Goal: Information Seeking & Learning: Learn about a topic

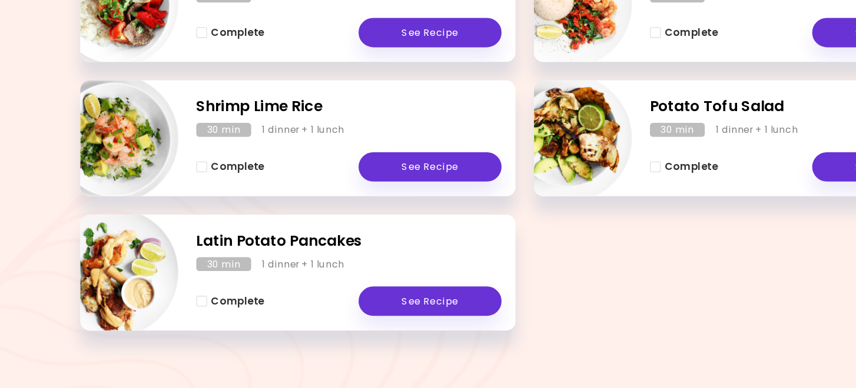
scroll to position [203, 0]
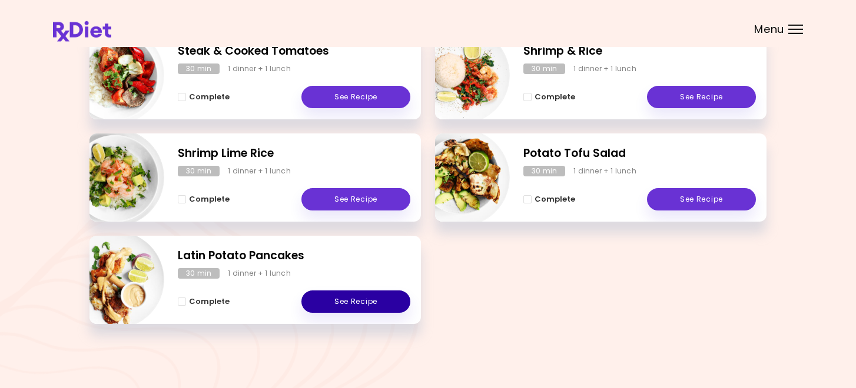
click at [324, 297] on link "See Recipe" at bounding box center [355, 302] width 109 height 22
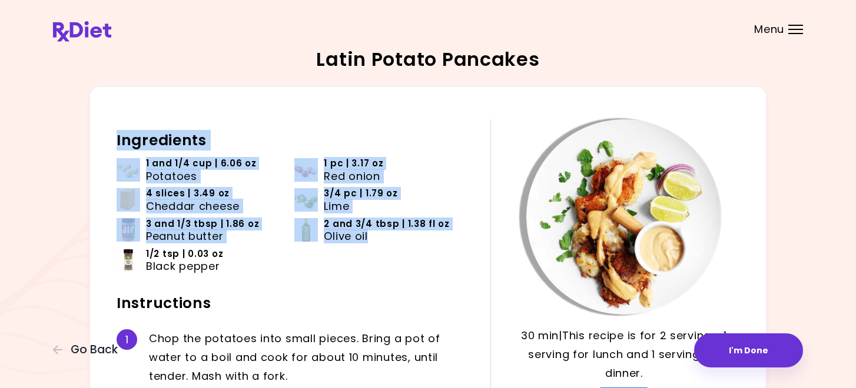
drag, startPoint x: 332, startPoint y: 129, endPoint x: 361, endPoint y: 269, distance: 143.4
click at [360, 269] on div "Ingredients 1 and 1/4 cup | 6.06 oz Potatoes 1 pc | 3.17 oz Red onion 4 slices …" at bounding box center [304, 388] width 374 height 539
click at [361, 269] on ul "1 and 1/4 cup | 6.06 oz Potatoes 1 pc | 3.17 oz Red onion 4 slices | 3.49 oz Ch…" at bounding box center [295, 219] width 356 height 125
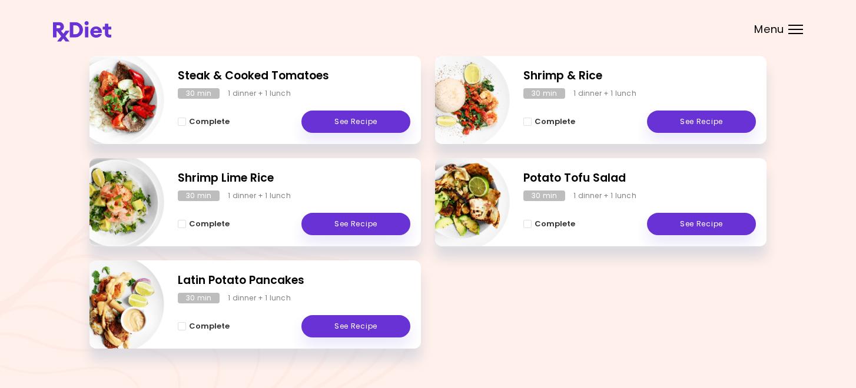
scroll to position [181, 0]
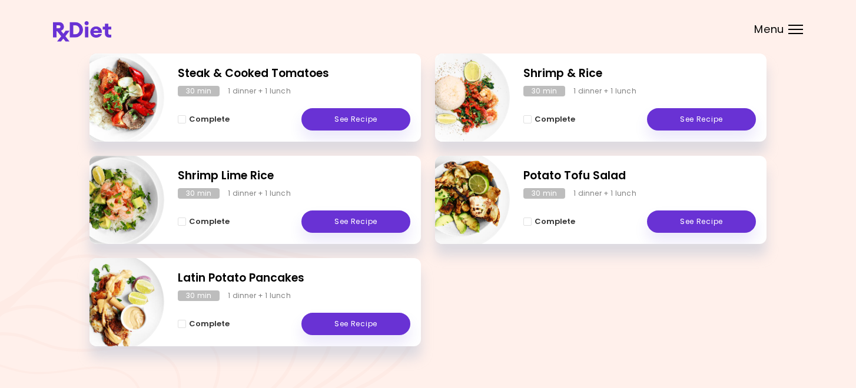
click at [118, 88] on img "Info - Steak & Cooked Tomatoes" at bounding box center [115, 98] width 98 height 98
select select "*"
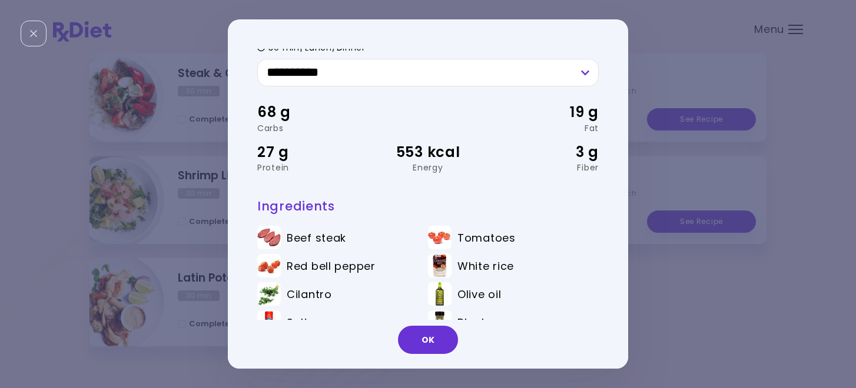
scroll to position [34, 0]
click at [188, 227] on div "**********" at bounding box center [428, 194] width 856 height 388
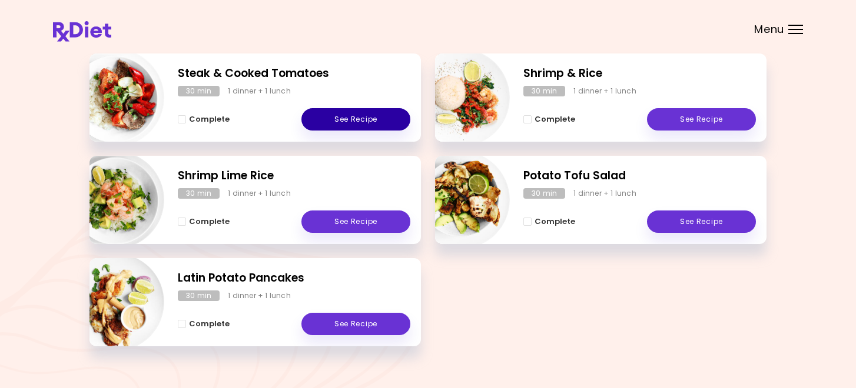
click at [319, 118] on link "See Recipe" at bounding box center [355, 119] width 109 height 22
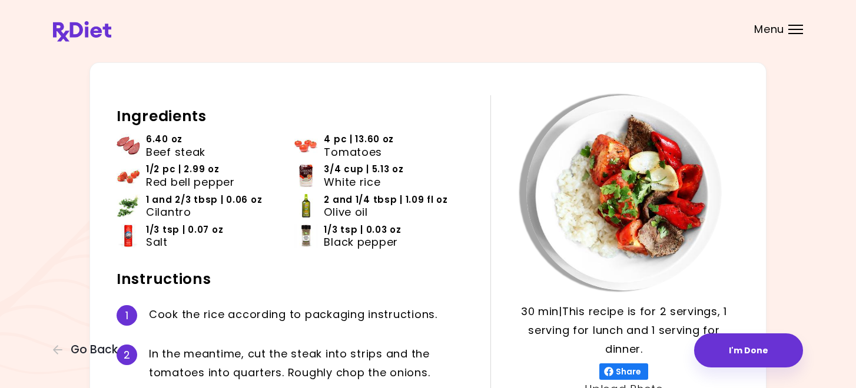
scroll to position [27, 0]
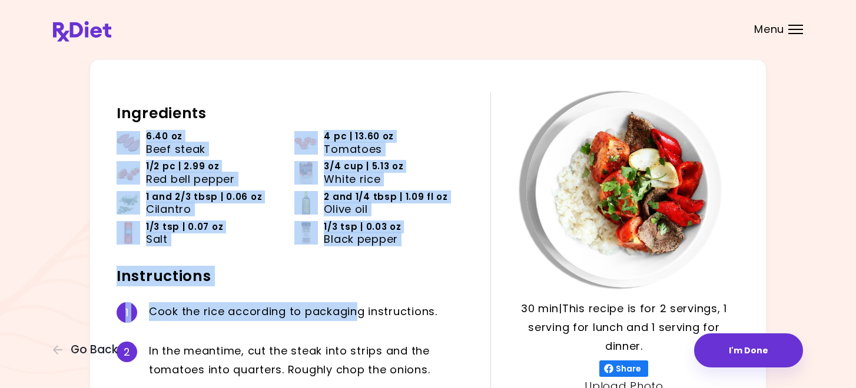
drag, startPoint x: 331, startPoint y: 126, endPoint x: 354, endPoint y: 308, distance: 183.8
click at [354, 309] on div "Ingredients 6.40 oz Beef steak 4 pc | 13.60 oz Tomatoes 1/2 pc | 2.99 oz Red be…" at bounding box center [304, 314] width 374 height 445
click at [354, 308] on div "C o o k t h e r i c e a c c o r d i n g t o p a c k a g i n g i n s t r u c t i…" at bounding box center [311, 312] width 324 height 21
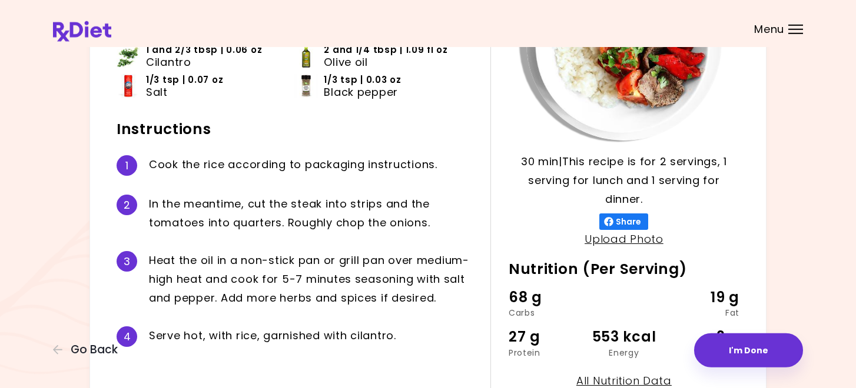
scroll to position [178, 0]
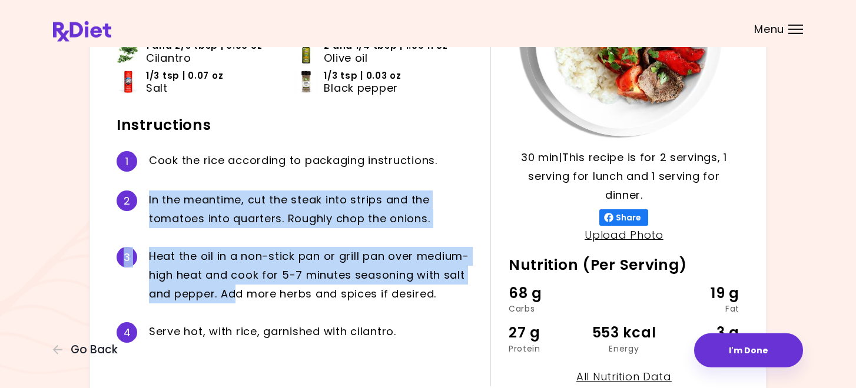
drag, startPoint x: 222, startPoint y: 188, endPoint x: 243, endPoint y: 316, distance: 129.3
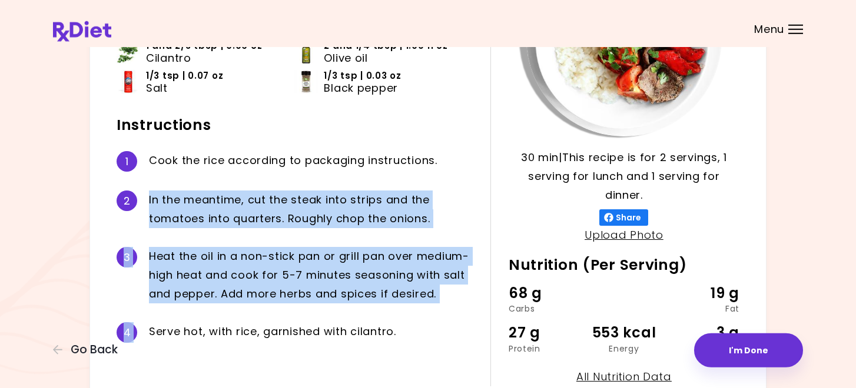
click at [244, 316] on div "Ingredients 6.40 oz Beef steak 4 pc | 13.60 oz Tomatoes 1/2 pc | 2.99 oz Red be…" at bounding box center [304, 163] width 374 height 445
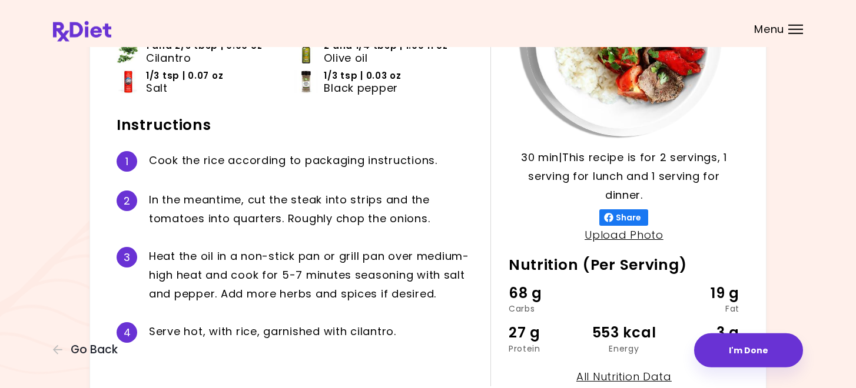
click at [243, 316] on div "4 S e r v e h o t , w i t h r i c e , g a r n i s h e d w i t h c i l a n t r o…" at bounding box center [295, 332] width 356 height 39
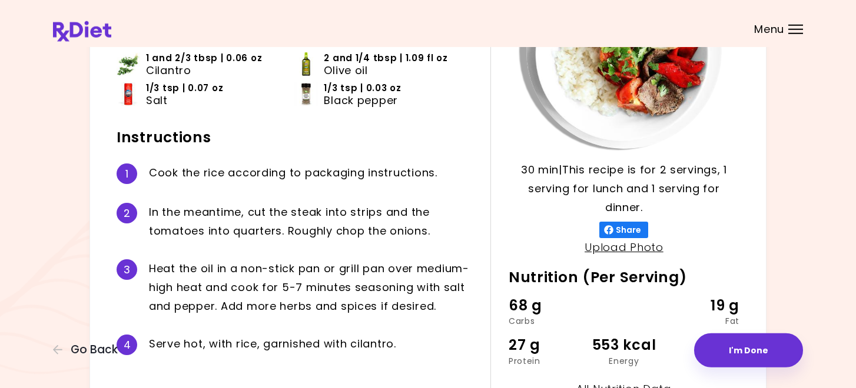
scroll to position [161, 0]
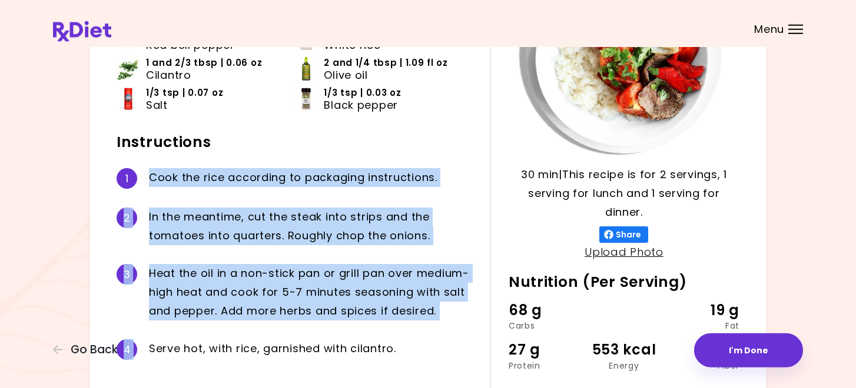
drag, startPoint x: 265, startPoint y: 161, endPoint x: 302, endPoint y: 338, distance: 180.2
click at [305, 340] on div "Ingredients 6.40 oz Beef steak 4 pc | 13.60 oz Tomatoes 1/2 pc | 2.99 oz Red be…" at bounding box center [304, 180] width 374 height 445
click at [302, 338] on div "4 S e r v e h o t , w i t h r i c e , g a r n i s h e d w i t h c i l a n t r o…" at bounding box center [295, 349] width 356 height 39
drag, startPoint x: 263, startPoint y: 147, endPoint x: 318, endPoint y: 319, distance: 180.9
click at [319, 319] on div "Ingredients 6.40 oz Beef steak 4 pc | 13.60 oz Tomatoes 1/2 pc | 2.99 oz Red be…" at bounding box center [304, 180] width 374 height 445
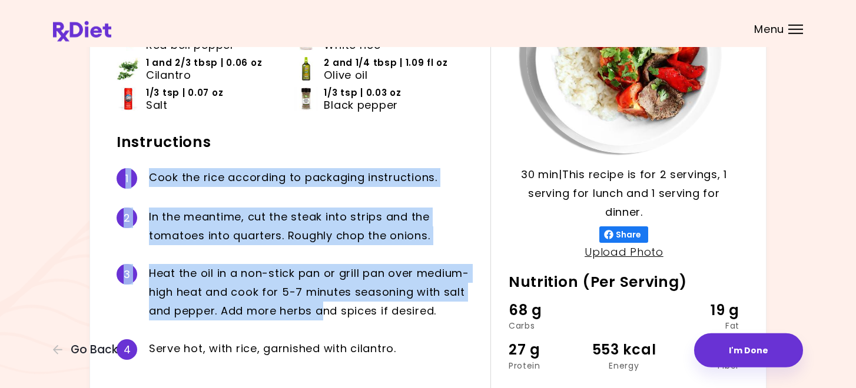
click at [318, 319] on div "H e a t t h e o i l i n a n o n - s t i c k p a n o r g r i l l p a n o v e r m…" at bounding box center [311, 292] width 324 height 56
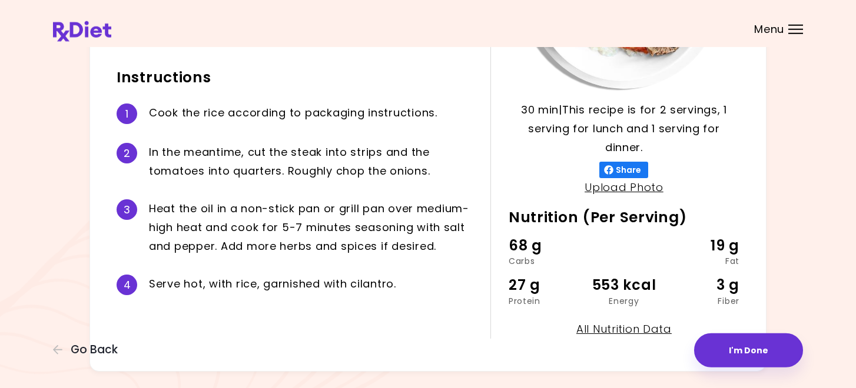
scroll to position [225, 0]
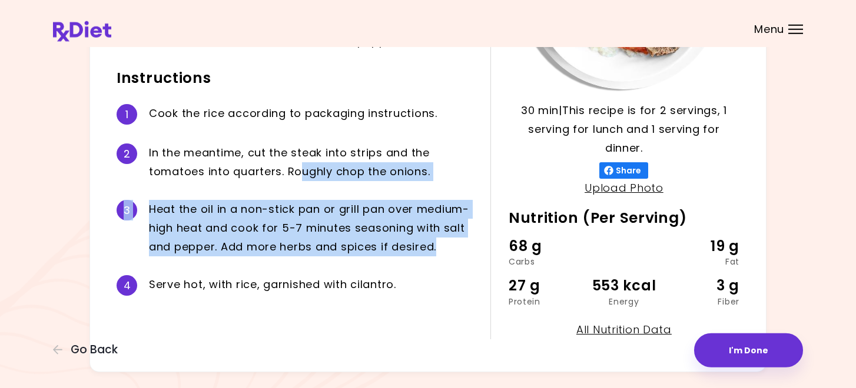
drag, startPoint x: 297, startPoint y: 178, endPoint x: 322, endPoint y: 261, distance: 86.2
click at [322, 261] on div "Ingredients 6.40 oz Beef steak 4 pc | 13.60 oz Tomatoes 1/2 pc | 2.99 oz Red be…" at bounding box center [304, 116] width 374 height 445
click at [322, 261] on div "3 H e a t t h e o i l i n a n o n - s t i c k p a n o r g r i l l p a n o v e r…" at bounding box center [295, 228] width 356 height 75
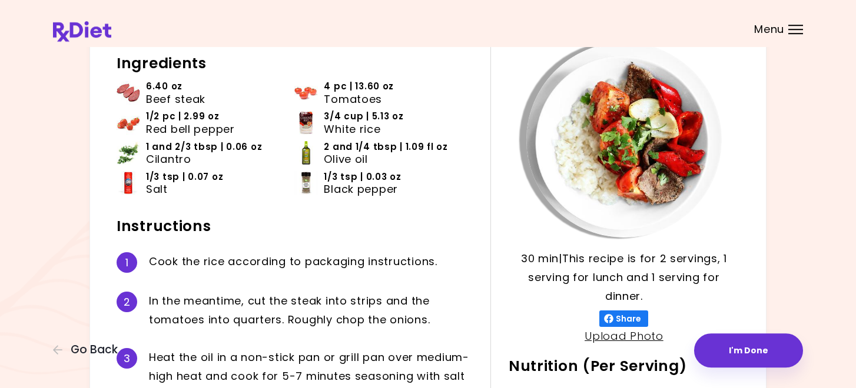
scroll to position [18, 0]
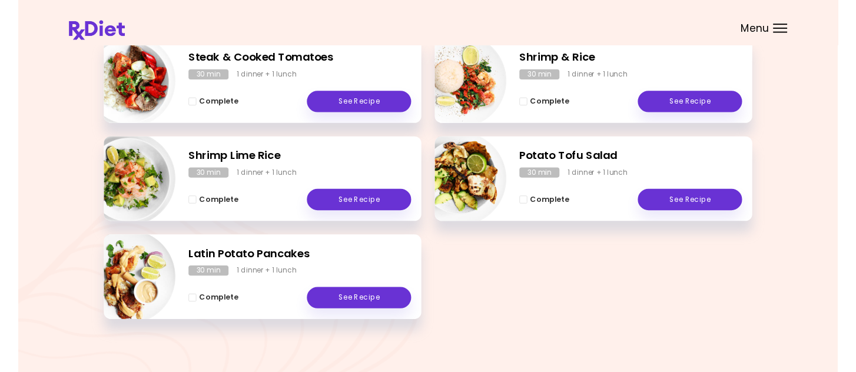
scroll to position [195, 0]
